Goal: Transaction & Acquisition: Purchase product/service

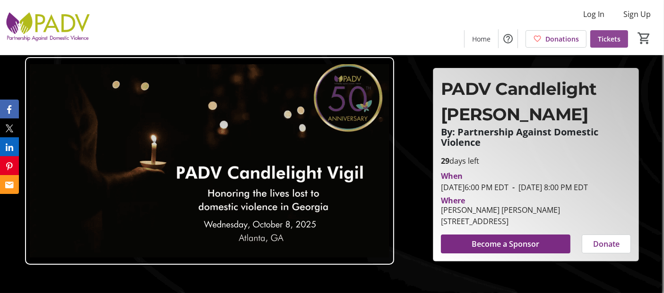
click at [605, 37] on span "Tickets" at bounding box center [609, 39] width 23 height 10
click at [355, 27] on div "Log In Sign Up Home Donations Tickets 0" at bounding box center [332, 27] width 664 height 55
click at [280, 24] on div "Log In Sign Up Home Donations Tickets 0" at bounding box center [332, 27] width 664 height 55
click at [347, 30] on div "Log In Sign Up Home Donations Tickets 0" at bounding box center [332, 27] width 664 height 55
click at [551, 22] on div "Log In Sign Up Home Donations Tickets 0" at bounding box center [332, 27] width 664 height 55
